Goal: Task Accomplishment & Management: Manage account settings

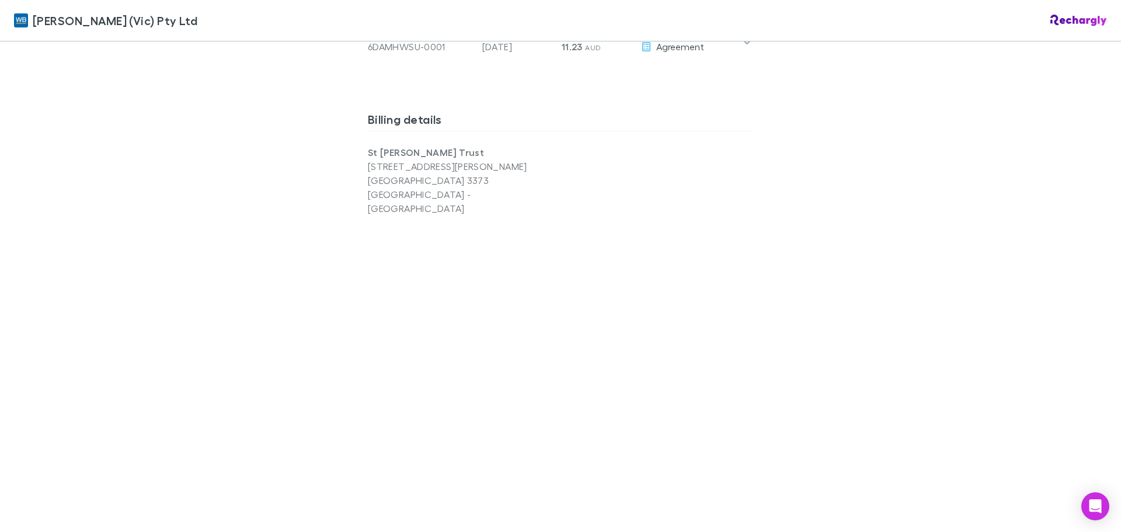
scroll to position [759, 0]
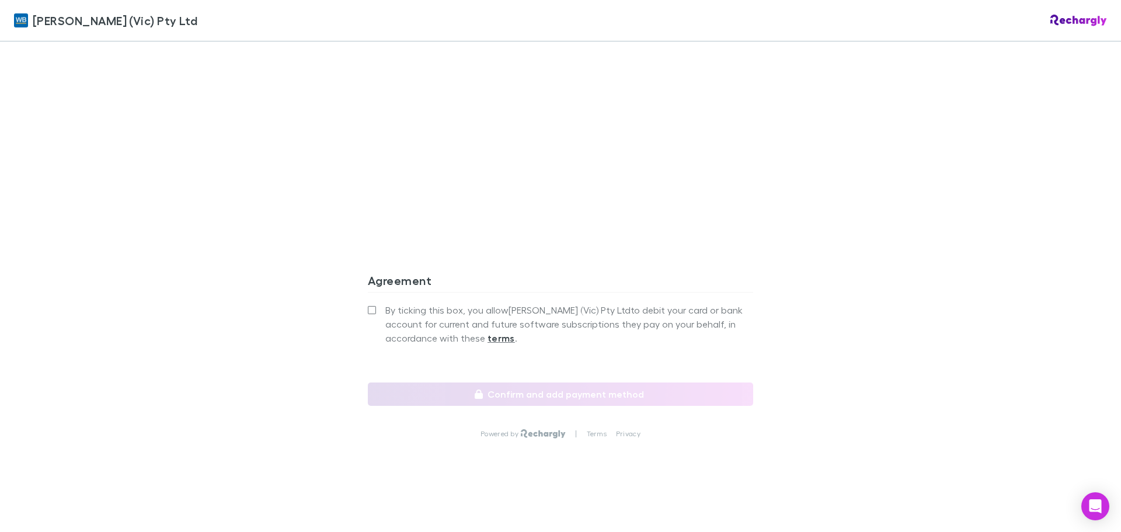
scroll to position [1586, 0]
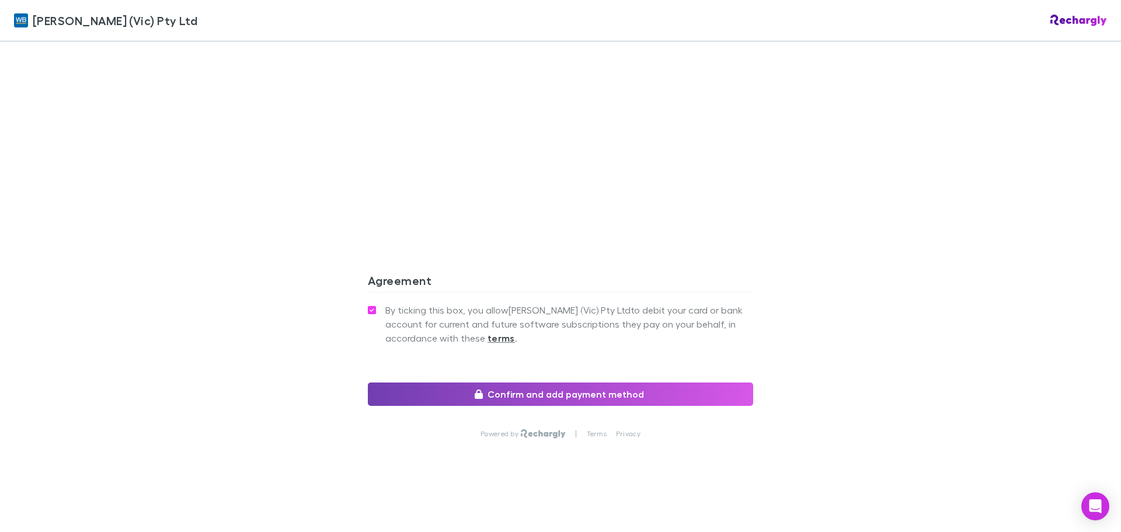
click at [571, 387] on button "Confirm and add payment method" at bounding box center [560, 393] width 385 height 23
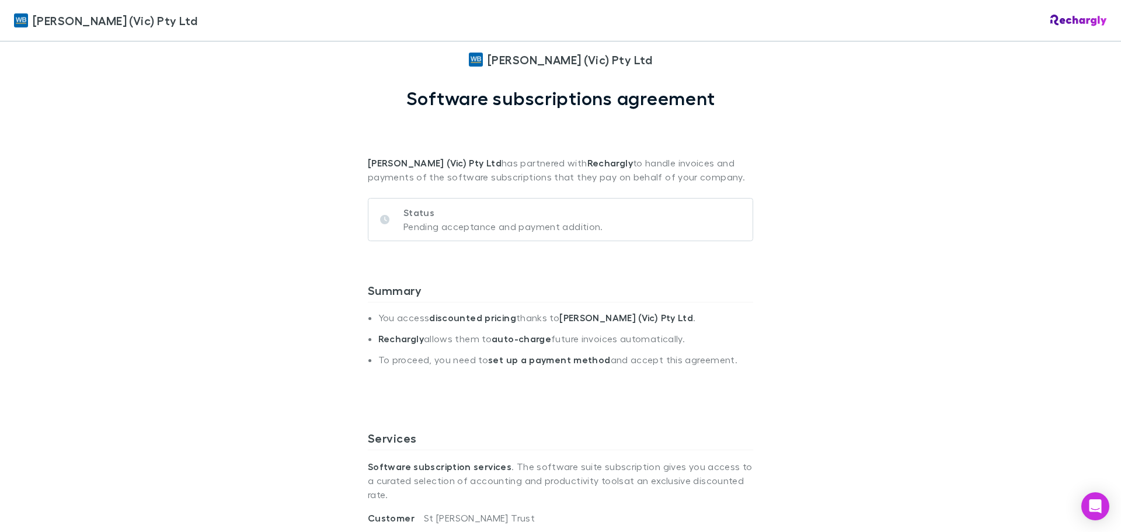
scroll to position [10, 0]
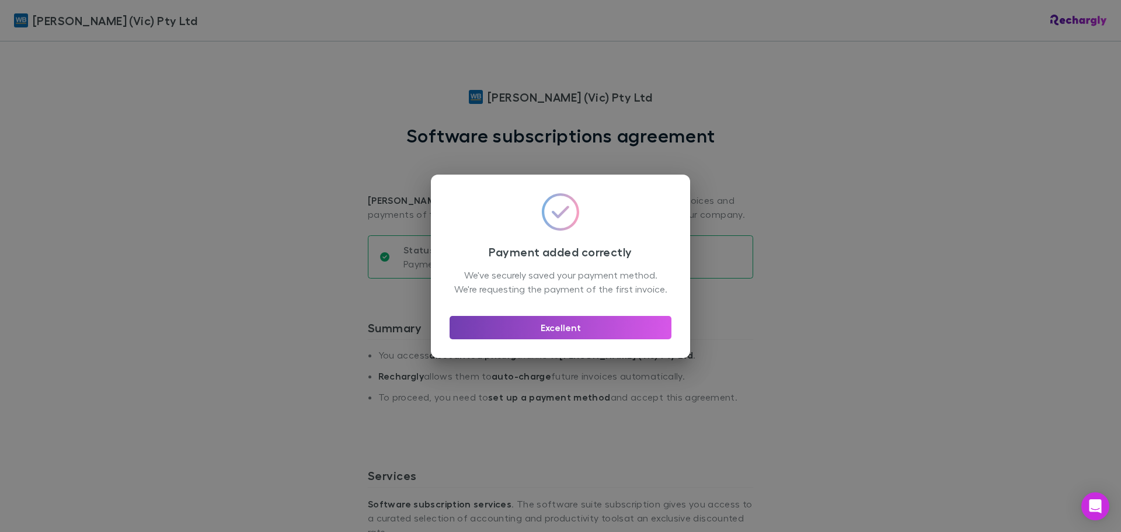
click at [558, 339] on button "Excellent" at bounding box center [561, 327] width 222 height 23
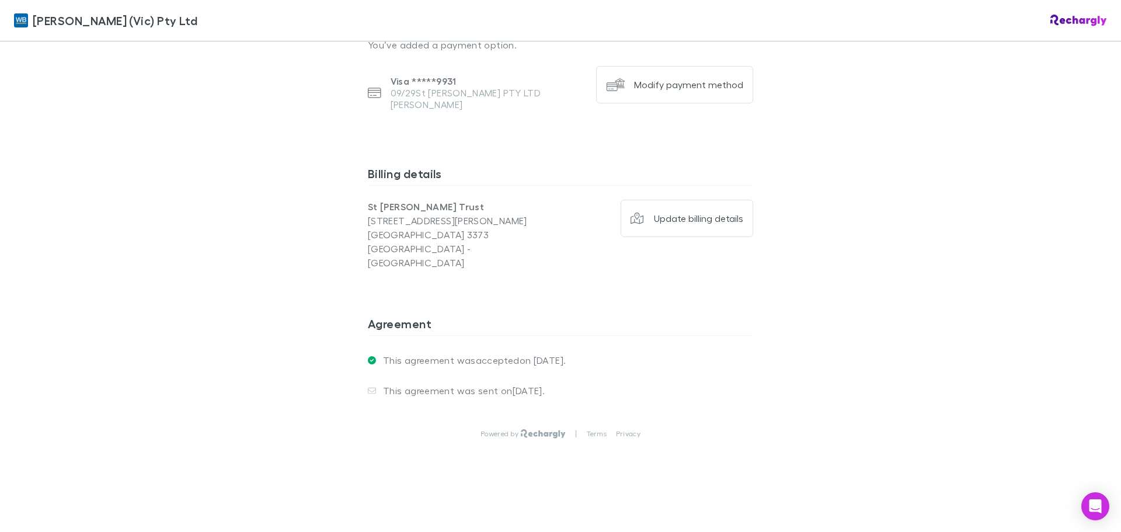
scroll to position [1051, 0]
click at [681, 224] on div "Update billing details" at bounding box center [698, 219] width 89 height 12
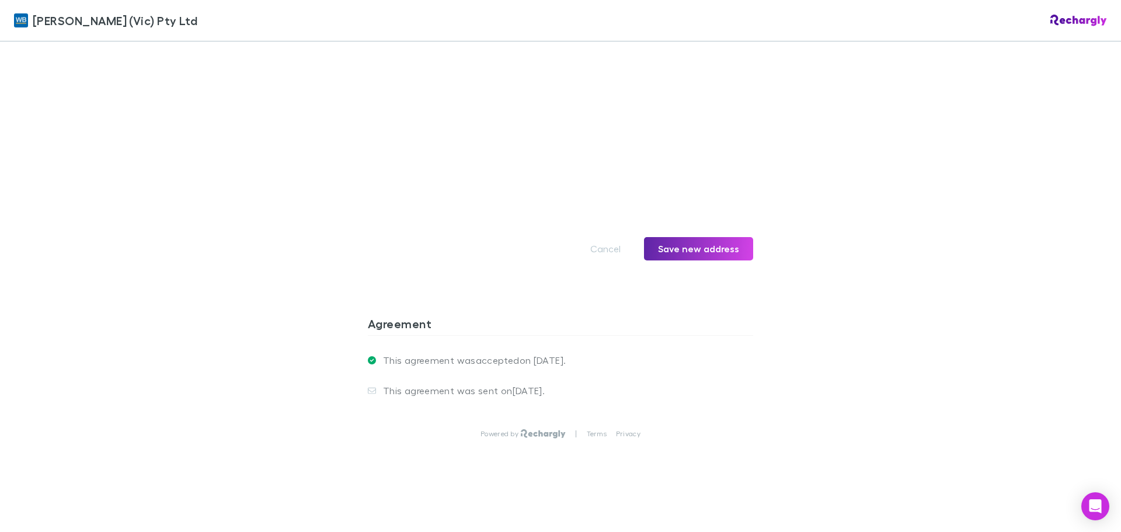
scroll to position [1460, 0]
click at [686, 260] on button "Save new address" at bounding box center [698, 248] width 109 height 23
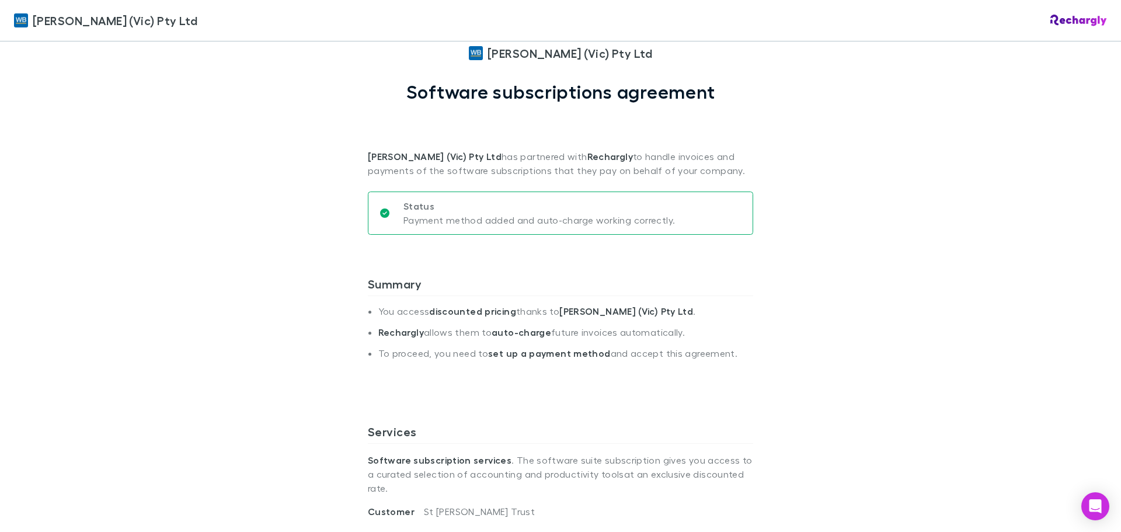
scroll to position [0, 0]
